Goal: Task Accomplishment & Management: Manage account settings

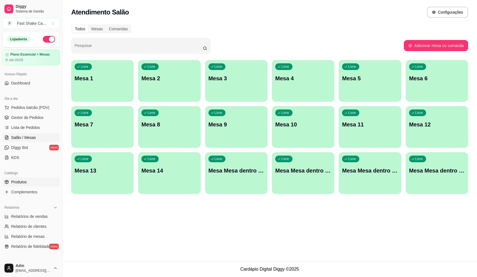
click at [25, 186] on link "Produtos" at bounding box center [31, 182] width 58 height 9
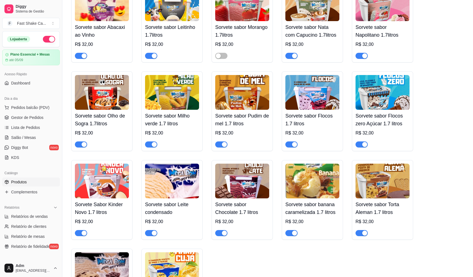
scroll to position [1280, 0]
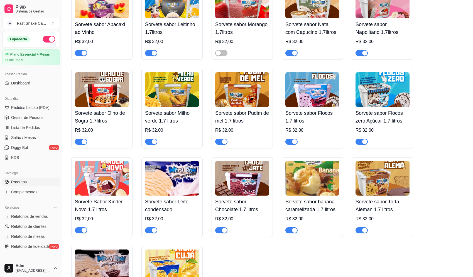
click at [363, 56] on div "button" at bounding box center [364, 53] width 5 height 5
click at [33, 128] on span "Lista de Pedidos" at bounding box center [25, 128] width 29 height 6
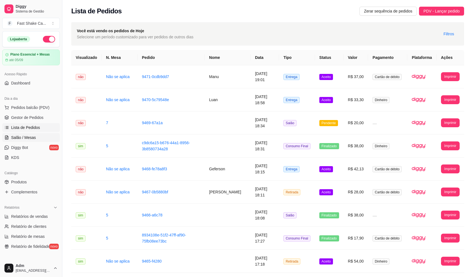
click at [21, 138] on span "Salão / Mesas" at bounding box center [23, 138] width 25 height 6
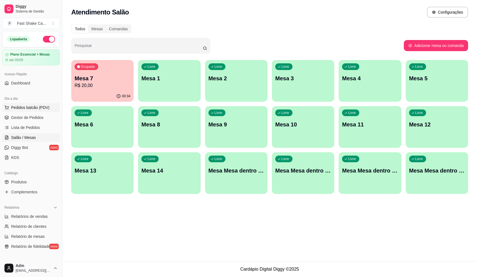
drag, startPoint x: 34, startPoint y: 107, endPoint x: 41, endPoint y: 104, distance: 8.0
click at [35, 107] on span "Pedidos balcão (PDV)" at bounding box center [30, 108] width 38 height 6
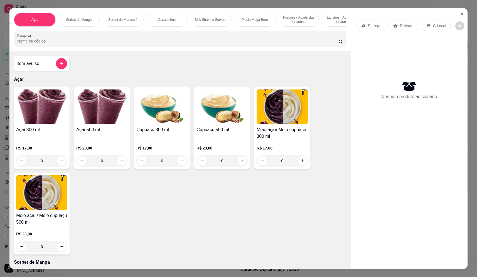
click at [373, 27] on p "Entrega" at bounding box center [375, 26] width 14 height 6
click at [406, 26] on p "Retirada" at bounding box center [407, 26] width 15 height 6
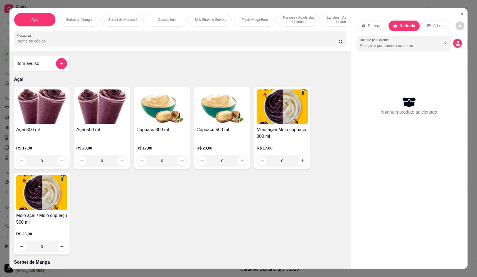
click at [396, 28] on div "Retirada" at bounding box center [403, 26] width 31 height 11
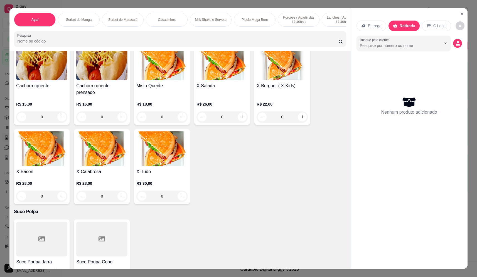
scroll to position [1364, 0]
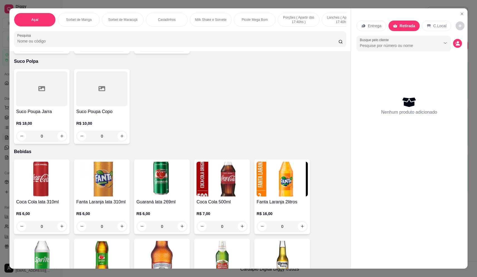
click at [61, 139] on div "0" at bounding box center [41, 136] width 51 height 11
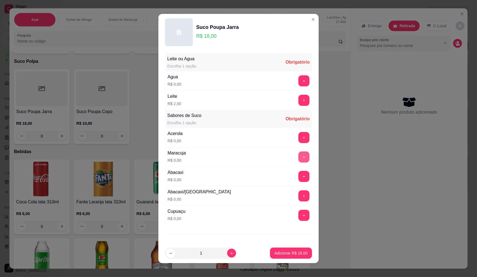
click at [298, 155] on button "+" at bounding box center [303, 157] width 11 height 11
click at [298, 99] on button "+" at bounding box center [303, 100] width 11 height 11
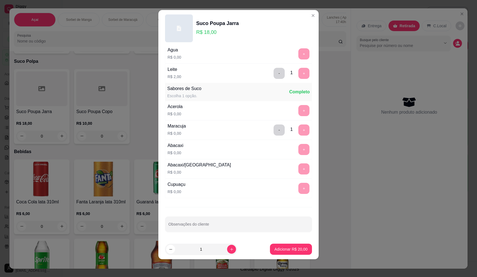
scroll to position [24, 0]
click at [288, 247] on button "Adicionar R$ 20,00" at bounding box center [291, 249] width 42 height 11
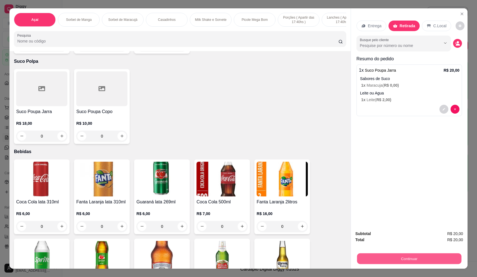
click at [407, 260] on button "Continuar" at bounding box center [409, 259] width 104 height 11
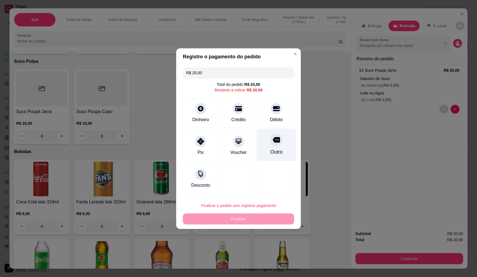
click at [273, 152] on div "Outro" at bounding box center [276, 152] width 12 height 7
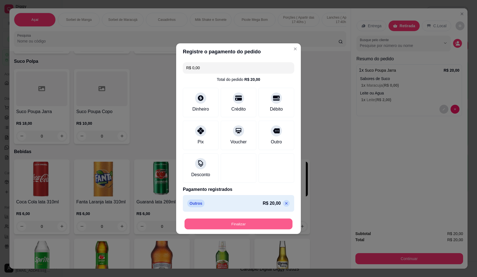
click at [276, 230] on button "Finalizar" at bounding box center [238, 224] width 108 height 11
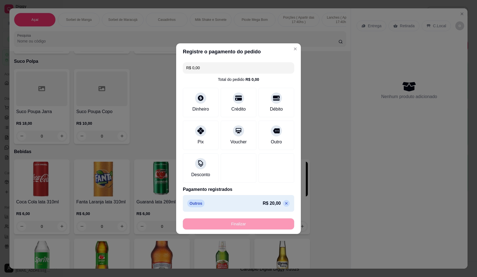
type input "-R$ 20,00"
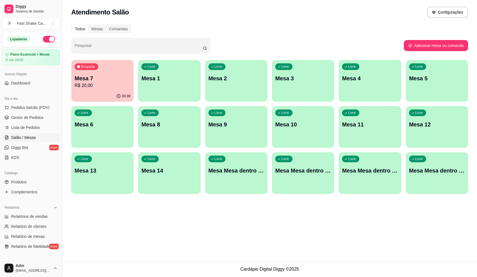
click at [431, 80] on p "Mesa 5" at bounding box center [437, 79] width 56 height 8
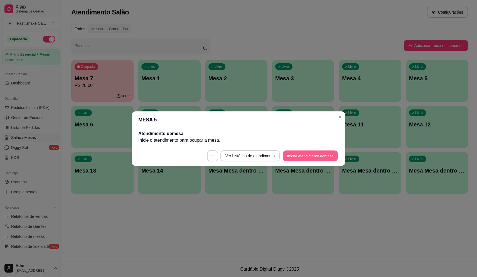
click at [314, 157] on button "Iniciar atendimento de mesa" at bounding box center [310, 156] width 55 height 11
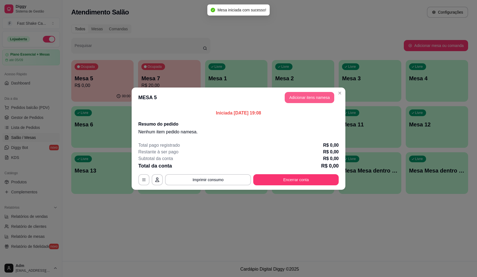
click at [300, 95] on button "Adicionar itens na mesa" at bounding box center [310, 97] width 50 height 11
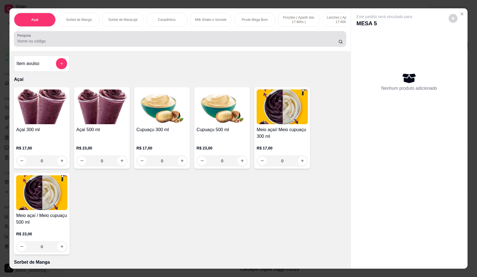
click at [205, 41] on div at bounding box center [179, 38] width 325 height 11
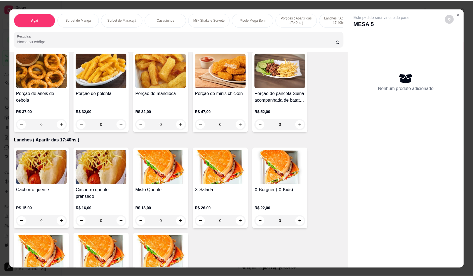
scroll to position [1280, 0]
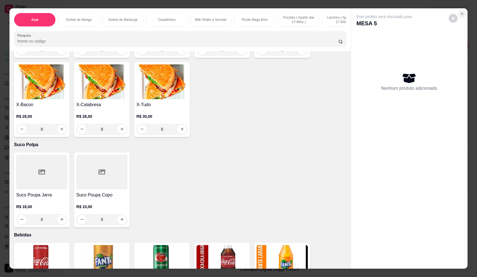
click at [460, 14] on icon "Close" at bounding box center [462, 14] width 4 height 4
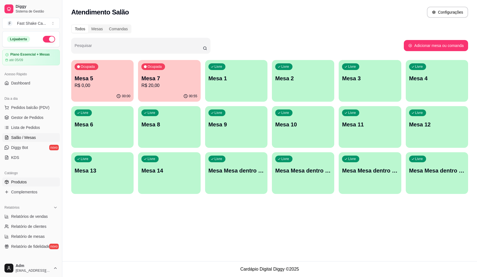
click at [21, 182] on span "Produtos" at bounding box center [19, 182] width 16 height 6
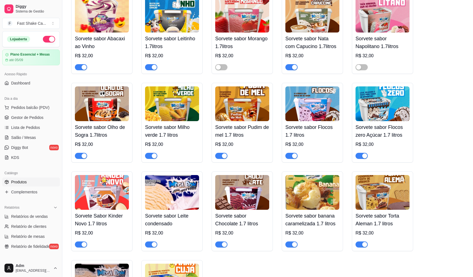
scroll to position [1252, 0]
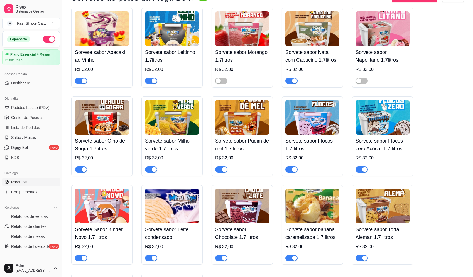
click at [292, 173] on button "button" at bounding box center [291, 170] width 12 height 6
click at [28, 137] on span "Salão / Mesas" at bounding box center [23, 138] width 25 height 6
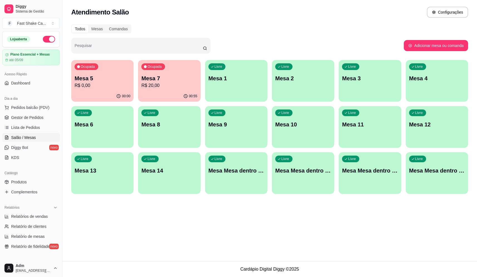
click at [95, 75] on p "Mesa 5" at bounding box center [103, 79] width 56 height 8
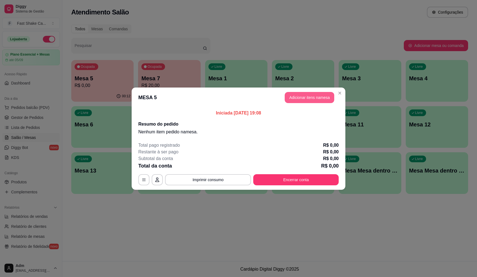
click at [322, 98] on button "Adicionar itens na mesa" at bounding box center [310, 97] width 50 height 11
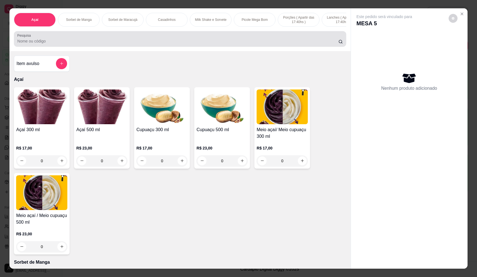
click at [193, 41] on div at bounding box center [179, 38] width 325 height 11
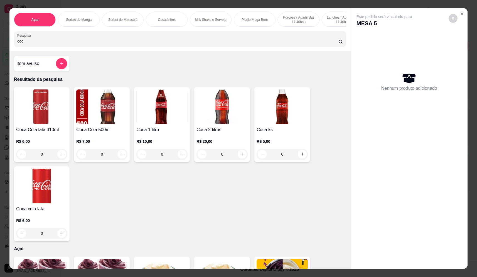
type input "coc"
click at [239, 160] on div "0" at bounding box center [222, 154] width 49 height 11
click at [242, 157] on icon "increase-product-quantity" at bounding box center [242, 154] width 4 height 4
type input "1"
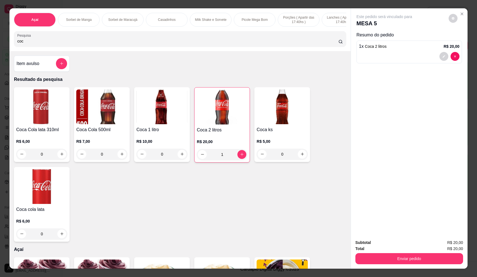
click at [413, 257] on button "Enviar pedido" at bounding box center [409, 259] width 108 height 11
click at [391, 238] on div "Deseja registrar o cliente que fez esse pedido? Essa é uma forma de identificar…" at bounding box center [407, 239] width 95 height 24
click at [391, 245] on button "Não registrar e enviar pedido" at bounding box center [391, 245] width 56 height 10
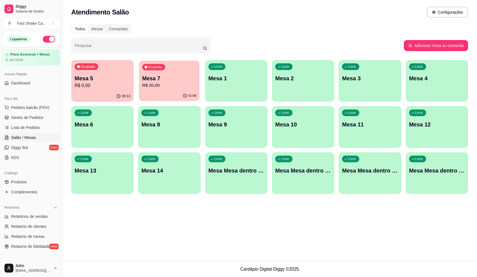
click at [167, 84] on p "R$ 20,00" at bounding box center [169, 85] width 54 height 6
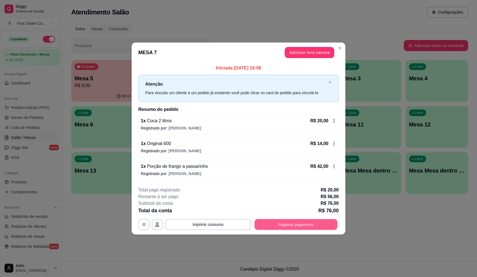
click at [284, 225] on button "Registrar pagamento" at bounding box center [296, 225] width 83 height 11
click at [273, 90] on icon at bounding box center [276, 91] width 7 height 7
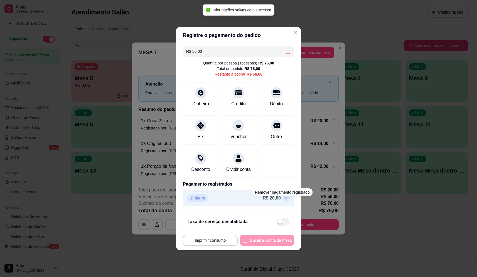
type input "R$ 0,00"
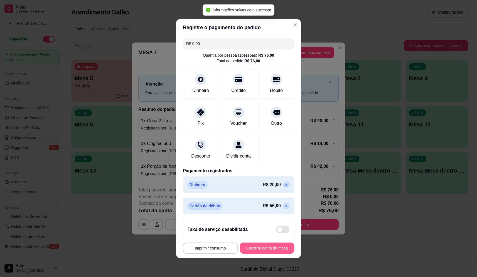
click at [272, 250] on button "Encerrar conta da mesa" at bounding box center [267, 248] width 54 height 11
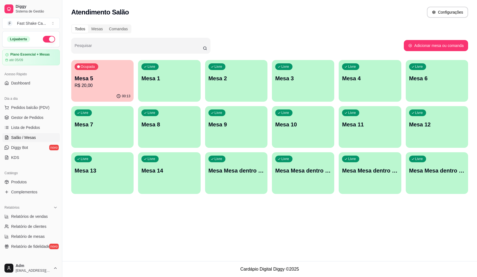
click at [156, 87] on div "Livre Mesa 1" at bounding box center [169, 77] width 62 height 35
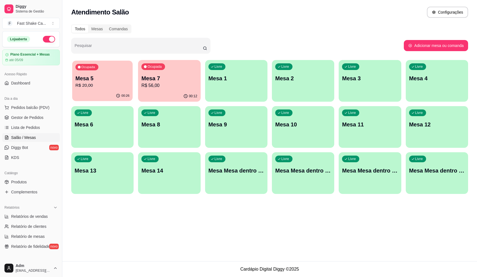
click at [114, 83] on p "R$ 20,00" at bounding box center [102, 85] width 54 height 6
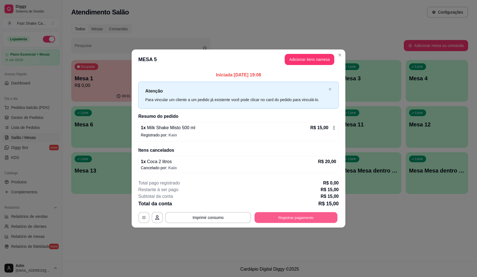
click at [309, 219] on button "Registrar pagamento" at bounding box center [296, 218] width 83 height 11
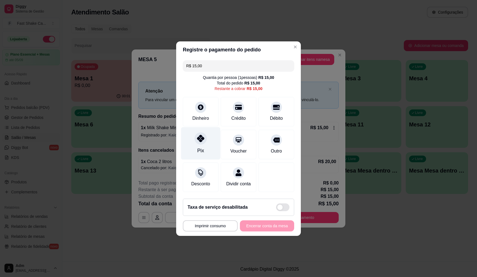
drag, startPoint x: 198, startPoint y: 145, endPoint x: 215, endPoint y: 150, distance: 17.4
click at [200, 147] on div "Pix" at bounding box center [200, 150] width 7 height 7
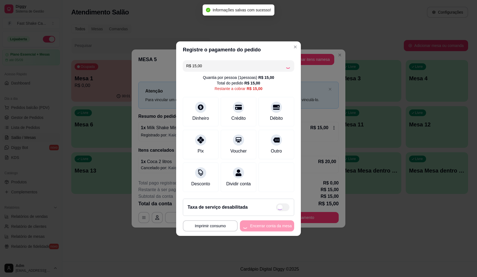
type input "R$ 0,00"
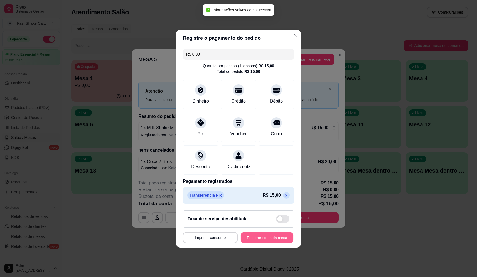
click at [269, 240] on button "Encerrar conta da mesa" at bounding box center [267, 237] width 53 height 11
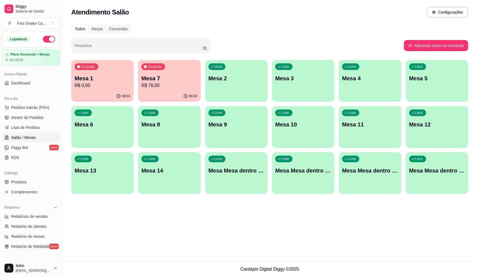
click at [103, 88] on p "R$ 0,00" at bounding box center [103, 85] width 56 height 7
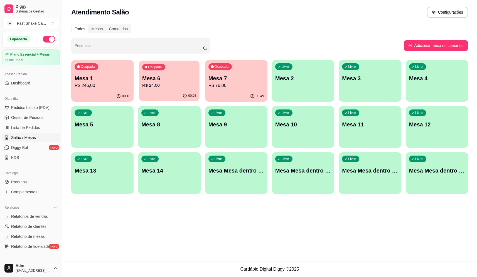
click at [192, 75] on div "Ocupada Mesa 6 R$ 24,00" at bounding box center [169, 76] width 61 height 30
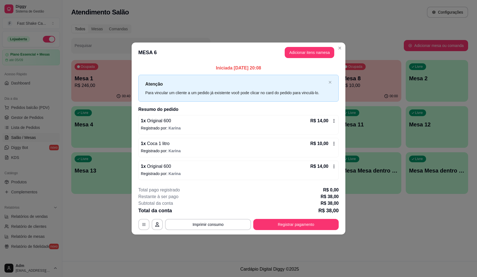
click at [457, 230] on div "**********" at bounding box center [238, 138] width 477 height 277
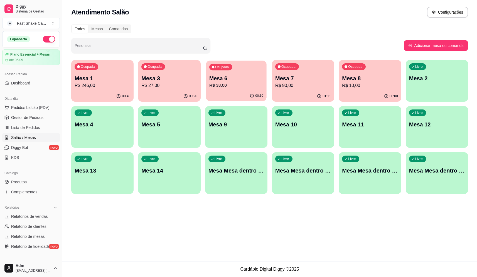
click at [250, 72] on div "Ocupada Mesa 6 R$ 38,00" at bounding box center [236, 76] width 61 height 30
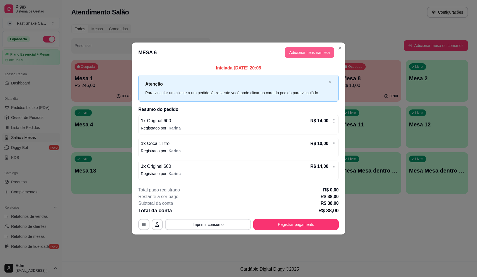
click at [318, 52] on button "Adicionar itens na mesa" at bounding box center [310, 52] width 50 height 11
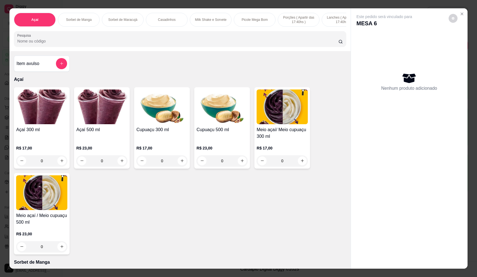
click at [121, 163] on div "0" at bounding box center [101, 161] width 51 height 11
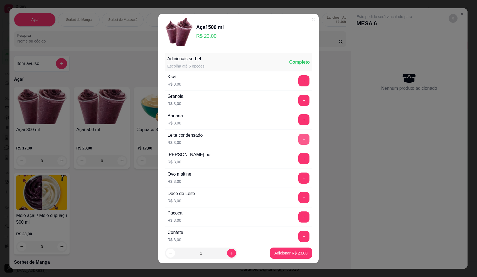
click at [298, 139] on button "+" at bounding box center [303, 139] width 11 height 11
click at [299, 158] on button "+" at bounding box center [304, 158] width 11 height 11
click at [298, 119] on button "+" at bounding box center [303, 119] width 11 height 11
click at [291, 250] on button "Adicionar R$ 32,00" at bounding box center [290, 253] width 41 height 11
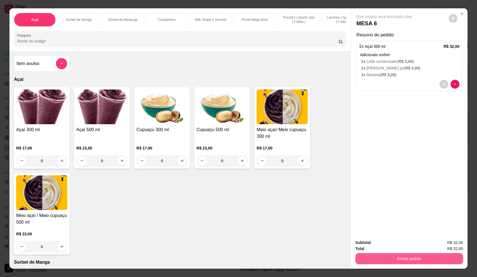
click at [397, 258] on button "Enviar pedido" at bounding box center [409, 259] width 108 height 11
click at [383, 241] on button "Não registrar e enviar pedido" at bounding box center [391, 245] width 56 height 10
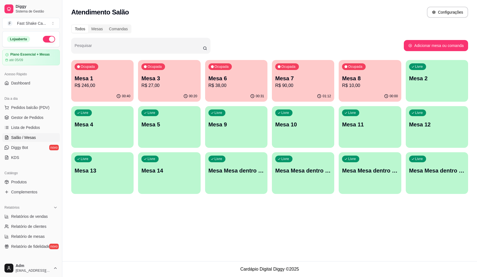
click at [284, 94] on div "01:12" at bounding box center [303, 96] width 62 height 11
click at [294, 83] on p "R$ 90,00" at bounding box center [303, 85] width 56 height 7
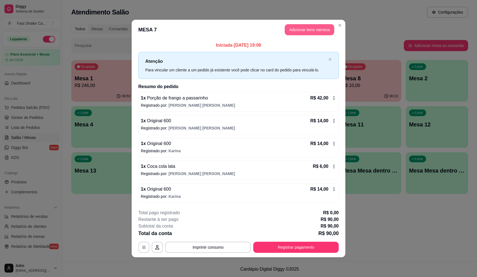
click at [292, 31] on button "Adicionar itens na mesa" at bounding box center [310, 29] width 50 height 11
click at [174, 44] on input "Pesquisa" at bounding box center [177, 41] width 321 height 6
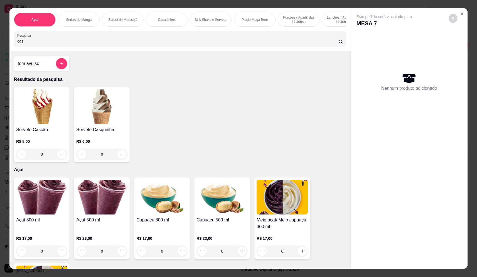
type input "cas"
click at [122, 158] on div "0" at bounding box center [101, 154] width 51 height 11
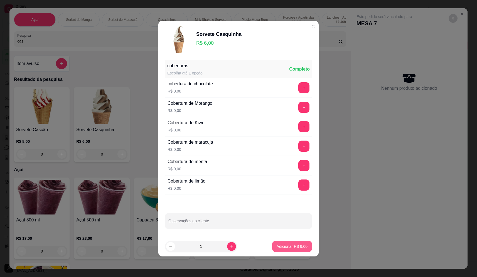
click at [300, 246] on p "Adicionar R$ 6,00" at bounding box center [292, 247] width 31 height 6
type input "1"
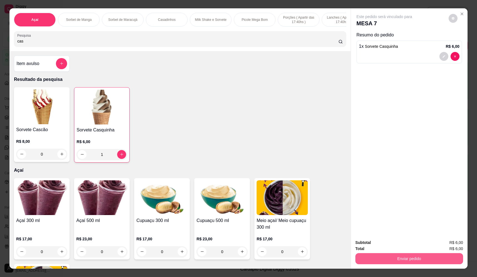
click at [397, 263] on button "Enviar pedido" at bounding box center [409, 259] width 108 height 11
click at [390, 247] on button "Não registrar e enviar pedido" at bounding box center [391, 245] width 58 height 11
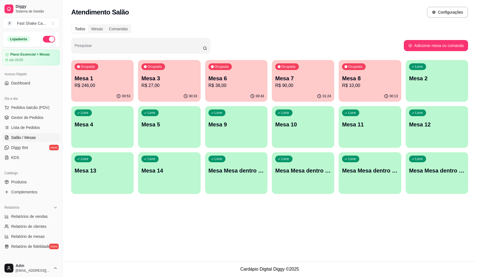
click at [294, 82] on p "R$ 90,00" at bounding box center [303, 85] width 56 height 7
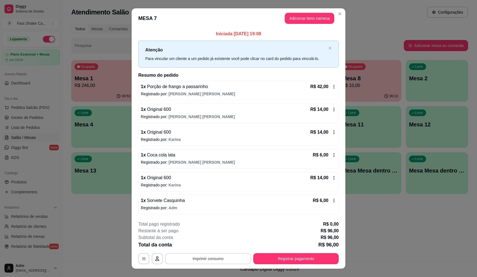
click at [204, 257] on button "Imprimir consumo" at bounding box center [208, 259] width 86 height 11
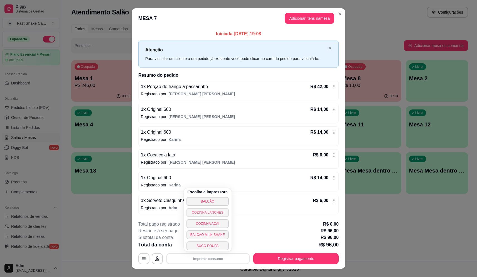
click at [216, 199] on button "BALCÃO" at bounding box center [207, 201] width 42 height 9
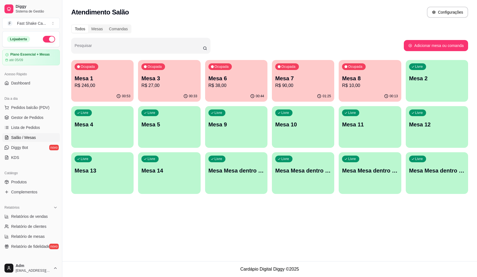
click at [107, 80] on p "Mesa 1" at bounding box center [103, 79] width 56 height 8
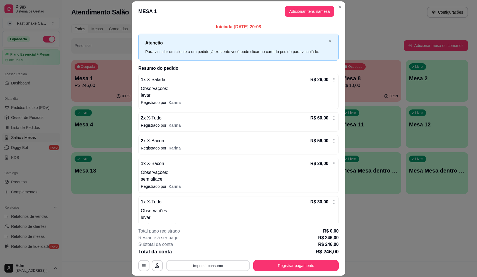
click at [228, 269] on button "Imprimir consumo" at bounding box center [207, 266] width 83 height 11
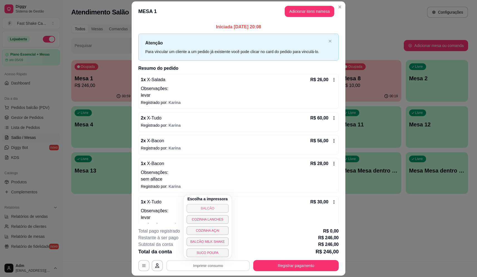
click at [219, 207] on button "BALCÃO" at bounding box center [207, 208] width 42 height 9
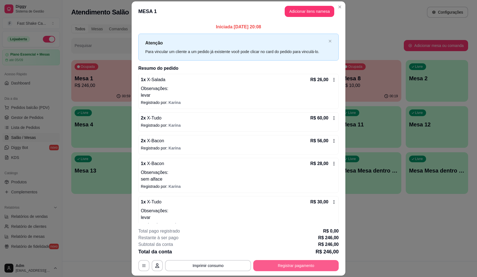
click at [283, 268] on button "Registrar pagamento" at bounding box center [295, 265] width 85 height 11
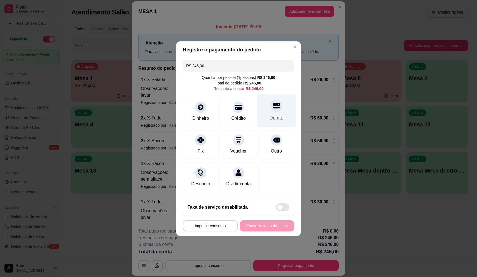
click at [278, 109] on div "Débito" at bounding box center [276, 110] width 39 height 33
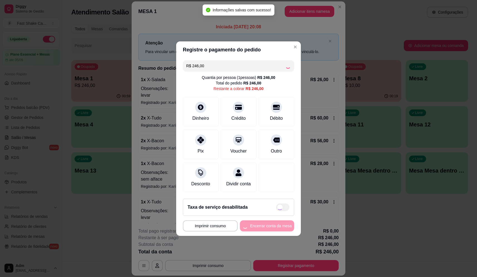
type input "R$ 0,00"
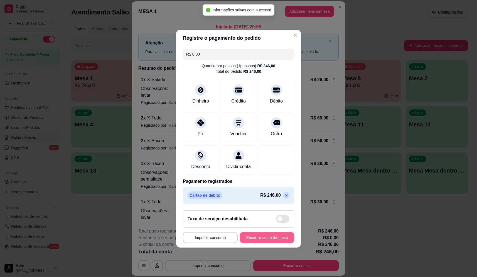
click at [272, 238] on button "Encerrar conta da mesa" at bounding box center [267, 237] width 54 height 11
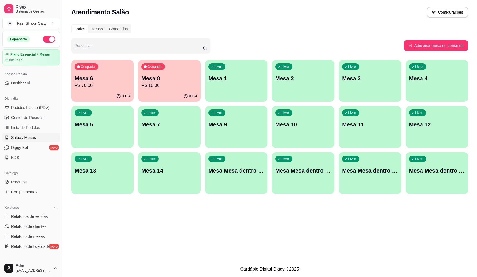
click at [88, 76] on p "Mesa 6" at bounding box center [103, 79] width 56 height 8
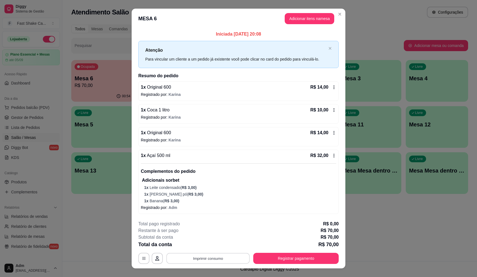
click at [210, 254] on button "Imprimir consumo" at bounding box center [207, 258] width 83 height 11
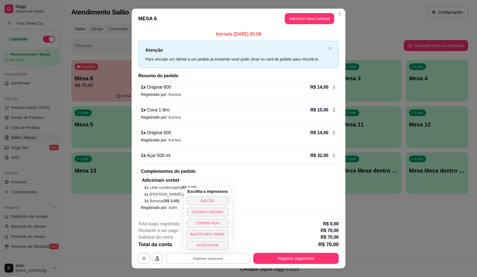
click at [214, 201] on button "BALCÃO" at bounding box center [207, 201] width 42 height 9
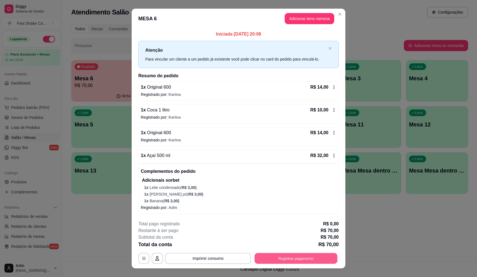
click at [317, 256] on button "Registrar pagamento" at bounding box center [296, 258] width 83 height 11
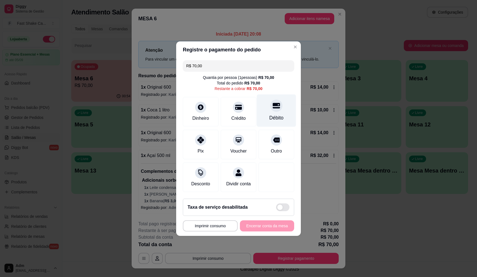
click at [270, 107] on div at bounding box center [276, 106] width 12 height 12
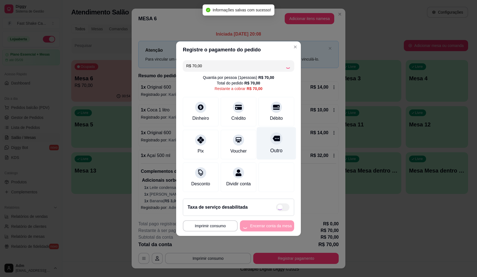
type input "R$ 0,00"
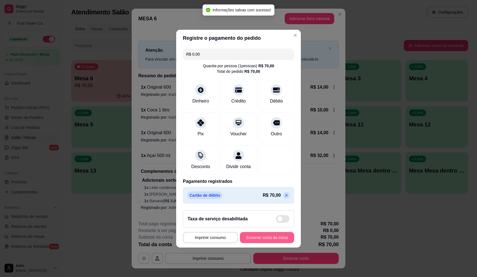
click at [266, 243] on button "Encerrar conta da mesa" at bounding box center [267, 237] width 54 height 11
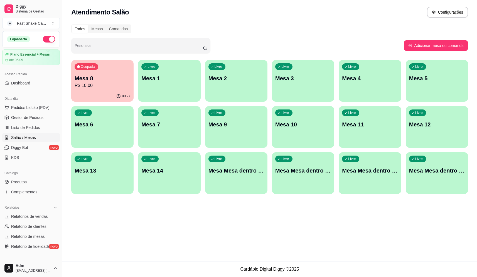
click at [122, 74] on div "Ocupada Mesa 8 R$ 10,00" at bounding box center [102, 75] width 62 height 31
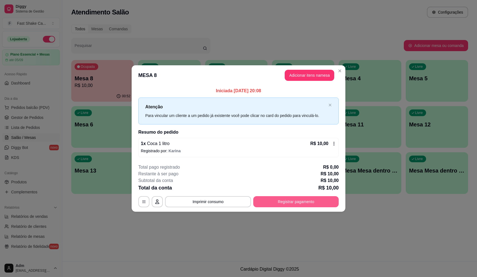
click at [312, 205] on button "Registrar pagamento" at bounding box center [295, 201] width 85 height 11
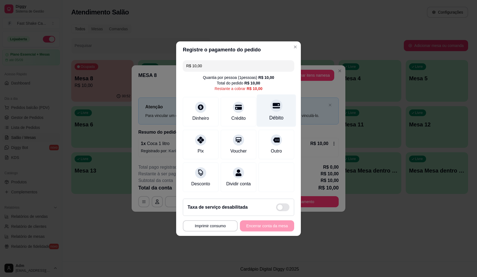
click at [269, 115] on div "Débito" at bounding box center [276, 117] width 14 height 7
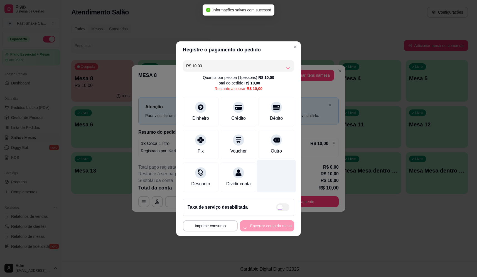
type input "R$ 0,00"
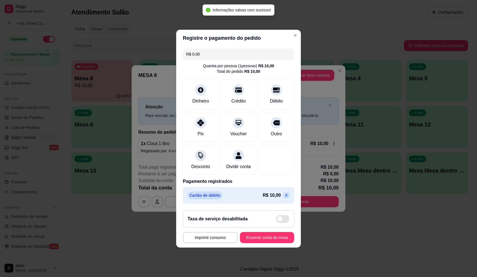
click at [291, 248] on footer "**********" at bounding box center [238, 227] width 125 height 42
click at [284, 243] on button "Encerrar conta da mesa" at bounding box center [267, 237] width 54 height 11
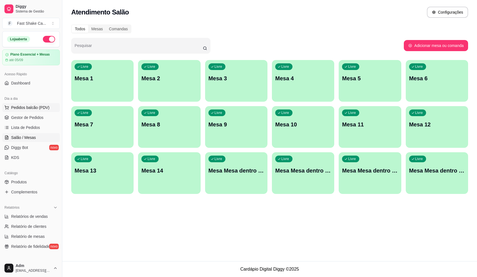
click at [38, 111] on button "Pedidos balcão (PDV)" at bounding box center [31, 107] width 58 height 9
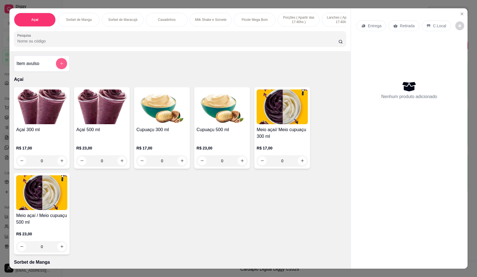
click at [60, 66] on icon "add-separate-item" at bounding box center [62, 63] width 4 height 4
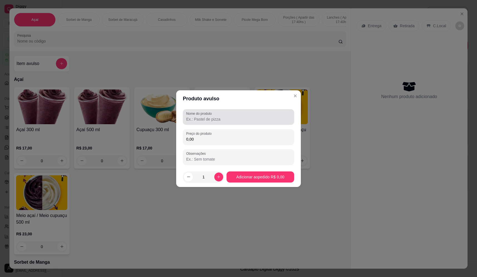
click at [214, 124] on div "Nome do produto" at bounding box center [238, 117] width 111 height 16
type input "morango"
drag, startPoint x: 232, startPoint y: 140, endPoint x: 228, endPoint y: 145, distance: 6.1
click at [232, 140] on input "0,00" at bounding box center [238, 140] width 105 height 6
type input "20,00"
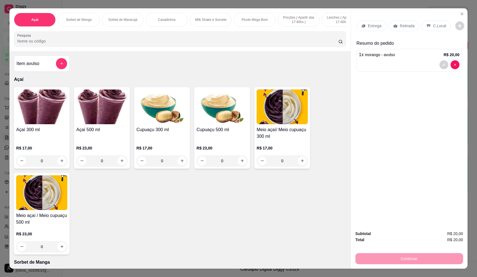
click at [369, 28] on p "Entrega" at bounding box center [375, 26] width 14 height 6
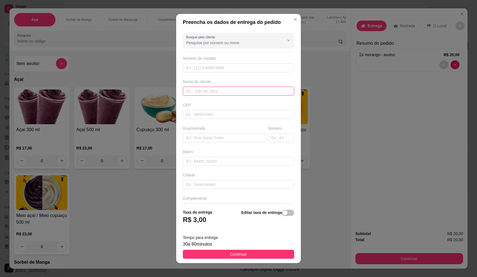
click at [224, 92] on input "text" at bounding box center [238, 91] width 111 height 9
type input "dom diego"
click at [210, 135] on input "text" at bounding box center [224, 138] width 83 height 9
type input "dom diego"
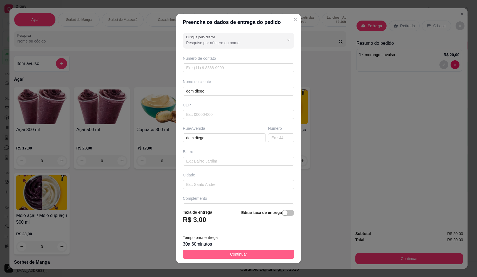
click at [238, 254] on span "Continuar" at bounding box center [238, 255] width 17 height 6
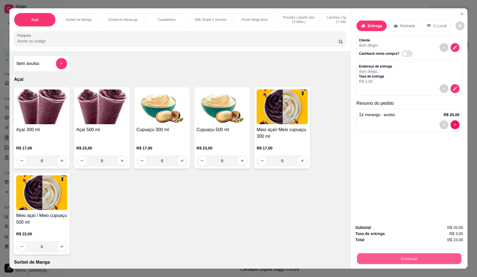
click at [417, 258] on button "Continuar" at bounding box center [409, 259] width 104 height 11
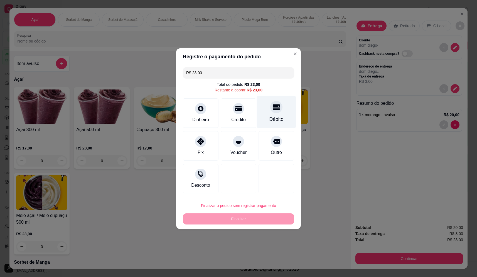
click at [269, 116] on div "Débito" at bounding box center [276, 119] width 14 height 7
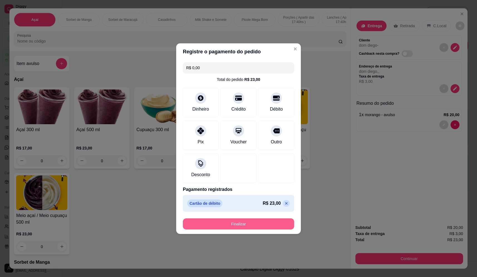
click at [261, 227] on button "Finalizar" at bounding box center [238, 224] width 111 height 11
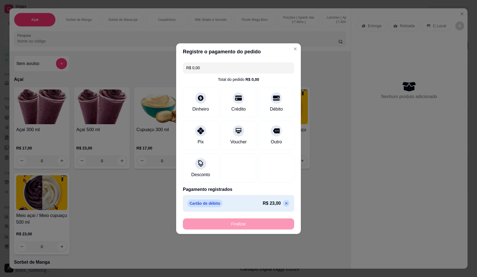
type input "-R$ 23,00"
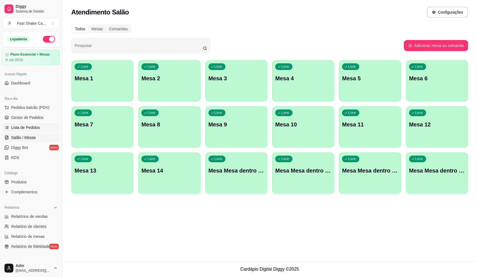
click at [34, 125] on link "Lista de Pedidos" at bounding box center [31, 127] width 58 height 9
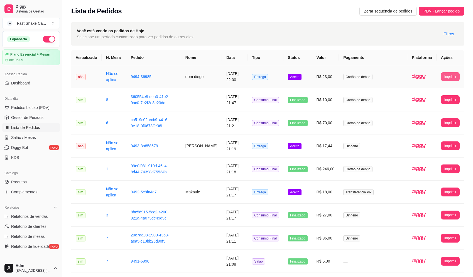
click at [445, 76] on button "Imprimir" at bounding box center [450, 76] width 19 height 9
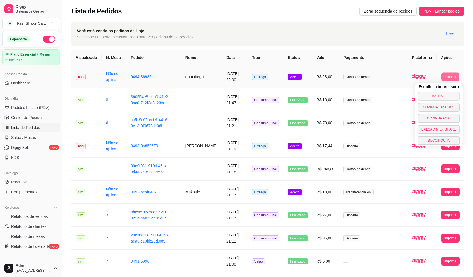
click at [432, 94] on button "BALCÃO" at bounding box center [438, 96] width 42 height 9
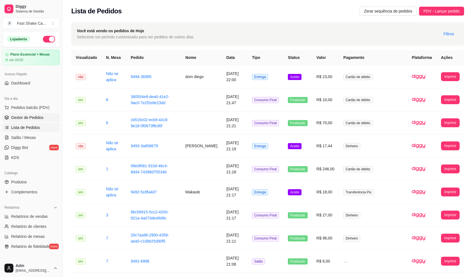
click at [38, 115] on span "Gestor de Pedidos" at bounding box center [27, 118] width 32 height 6
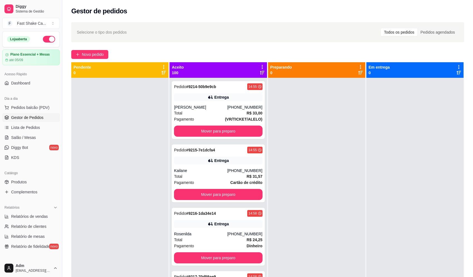
click at [47, 102] on div "Dia a dia" at bounding box center [31, 98] width 58 height 9
click at [45, 105] on span "Pedidos balcão (PDV)" at bounding box center [30, 108] width 38 height 6
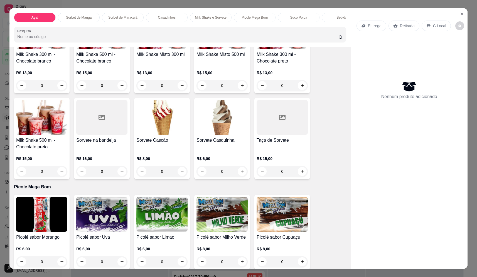
scroll to position [612, 0]
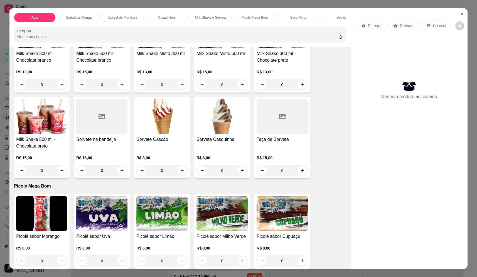
click at [59, 173] on div "0" at bounding box center [41, 170] width 51 height 11
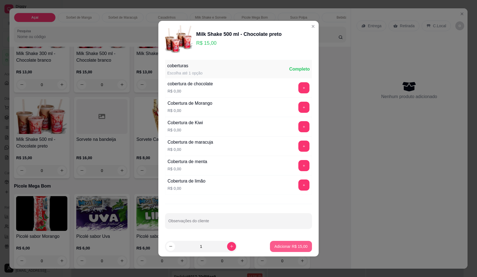
click at [279, 248] on p "Adicionar R$ 15,00" at bounding box center [290, 247] width 33 height 6
type input "1"
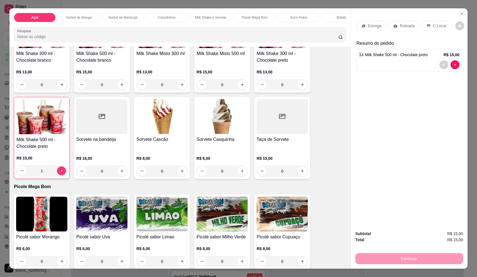
click at [369, 24] on p "Entrega" at bounding box center [375, 26] width 14 height 6
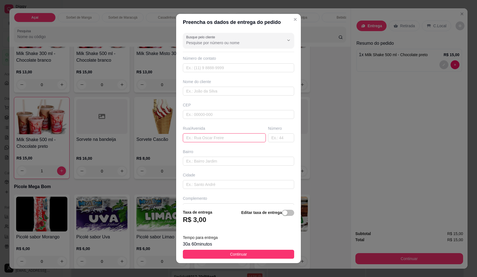
click at [213, 136] on input "text" at bounding box center [224, 138] width 83 height 9
type input "hotel avenida"
click at [215, 92] on input "text" at bounding box center [238, 91] width 111 height 9
click at [217, 92] on input "text" at bounding box center [238, 91] width 111 height 9
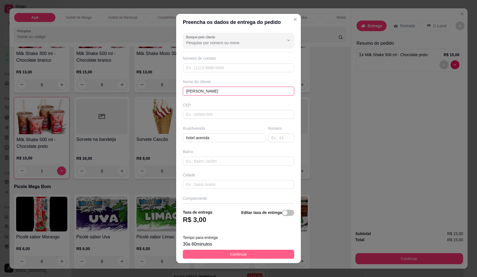
type input "[PERSON_NAME]"
click at [277, 253] on button "Continuar" at bounding box center [238, 254] width 111 height 9
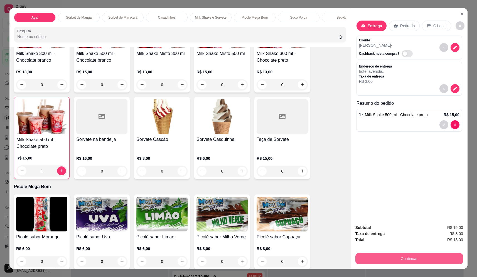
click at [425, 257] on button "Continuar" at bounding box center [409, 259] width 108 height 11
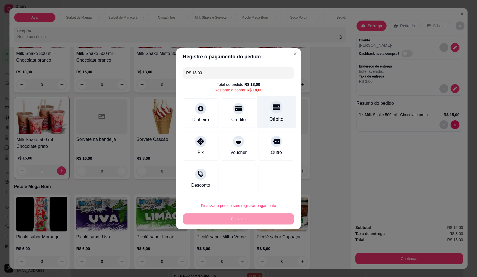
click at [278, 113] on div "Débito" at bounding box center [276, 112] width 39 height 33
type input "R$ 0,00"
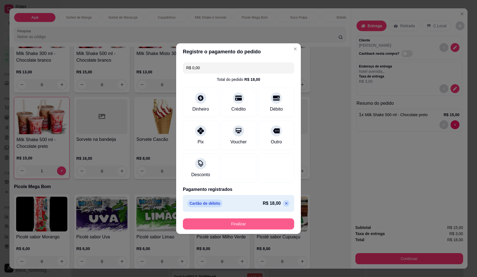
click at [256, 227] on button "Finalizar" at bounding box center [238, 224] width 111 height 11
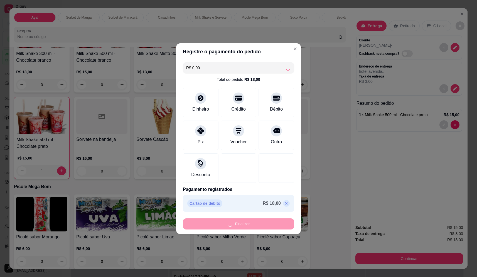
type input "0"
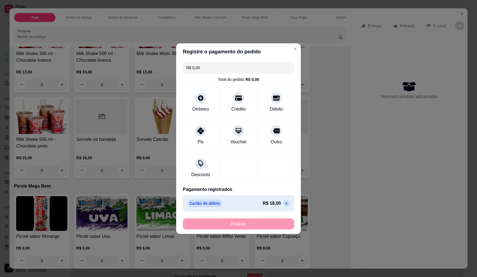
type input "-R$ 18,00"
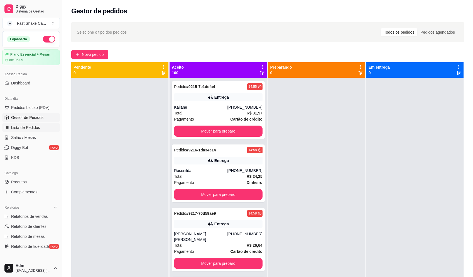
click at [31, 131] on link "Lista de Pedidos" at bounding box center [31, 127] width 58 height 9
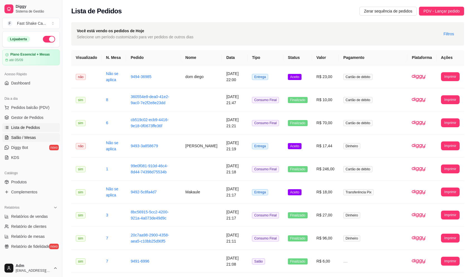
click at [32, 135] on link "Salão / Mesas" at bounding box center [31, 137] width 58 height 9
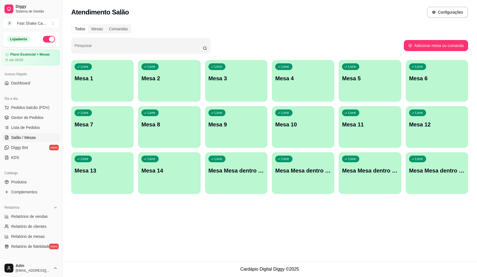
click at [471, 0] on html "Diggy Sistema de Gestão F Fast Shake Ca ... Loja aberta Plano Essencial + Mesas…" at bounding box center [238, 138] width 477 height 277
click at [472, 0] on html "Diggy Sistema de Gestão F Fast Shake Ca ... Loja aberta Plano Essencial + Mesas…" at bounding box center [238, 138] width 477 height 277
